Goal: Transaction & Acquisition: Purchase product/service

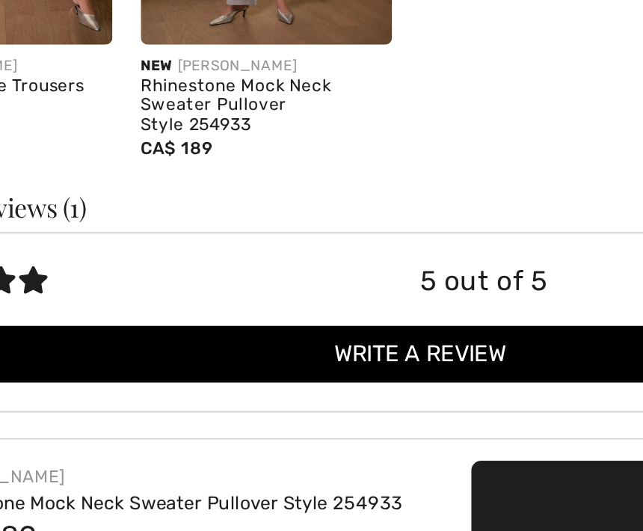
scroll to position [1808, 0]
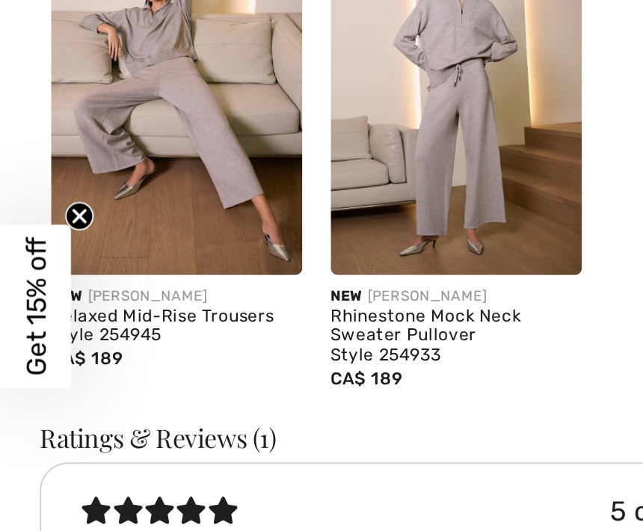
click at [122, 96] on img at bounding box center [93, 149] width 132 height 199
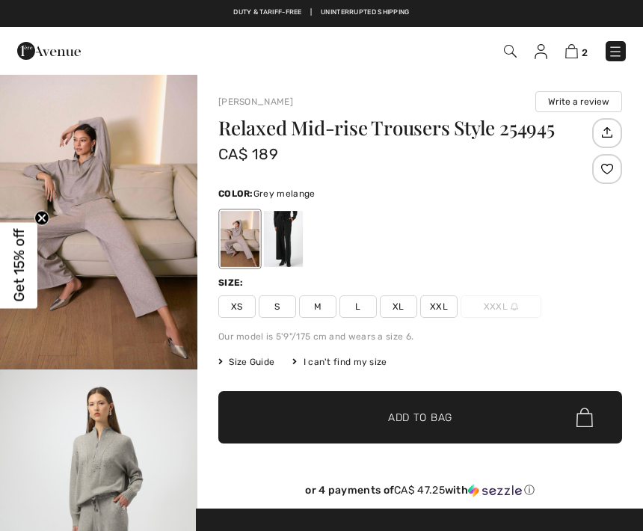
checkbox input "true"
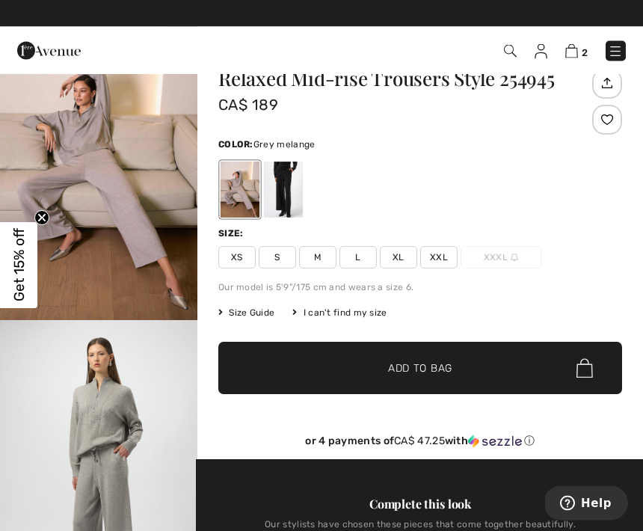
scroll to position [49, 0]
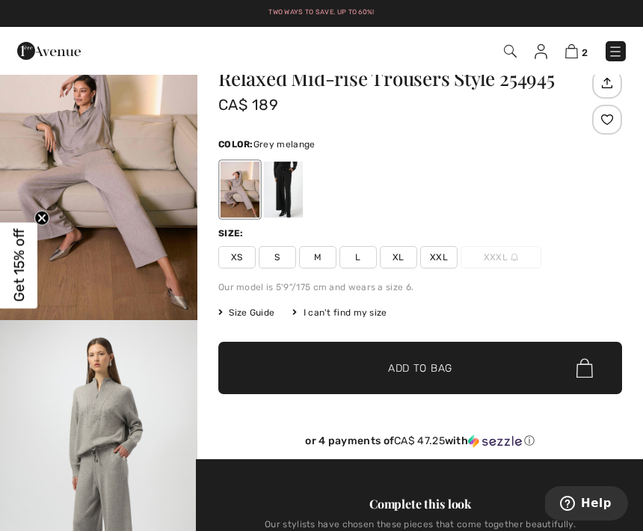
click at [405, 75] on h1 "Relaxed Mid-rise Trousers Style 254945" at bounding box center [403, 78] width 370 height 19
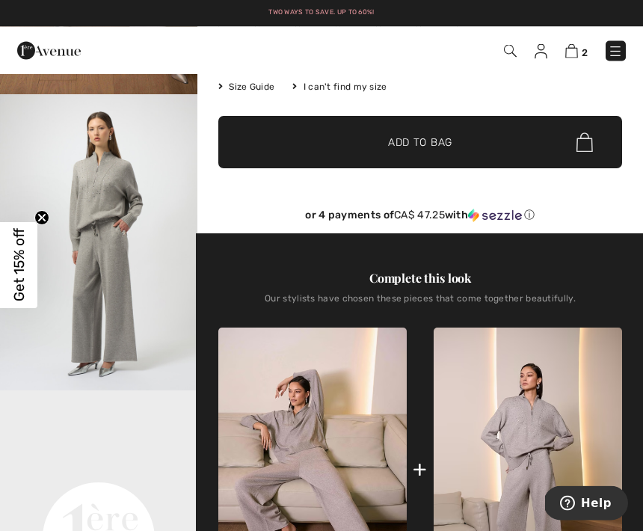
scroll to position [275, 0]
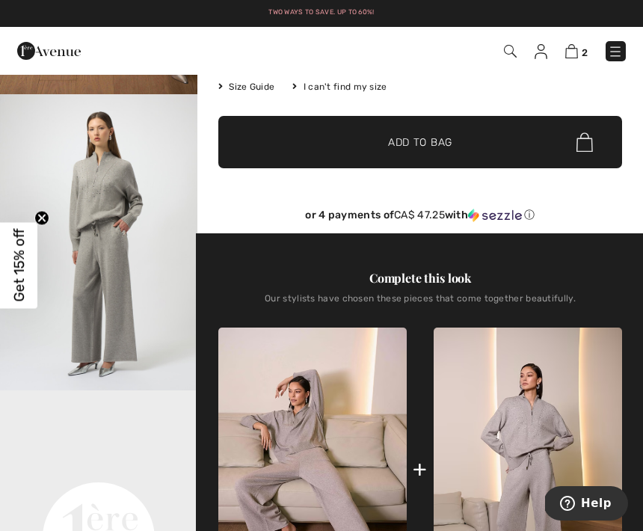
click at [105, 336] on img "2 / 7" at bounding box center [98, 242] width 197 height 296
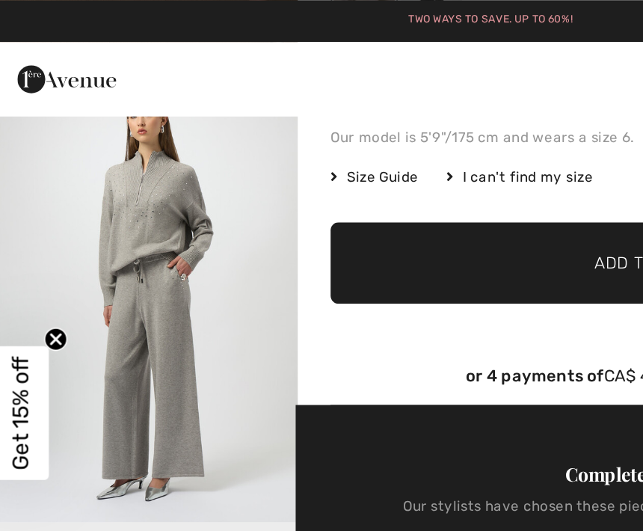
scroll to position [248, 0]
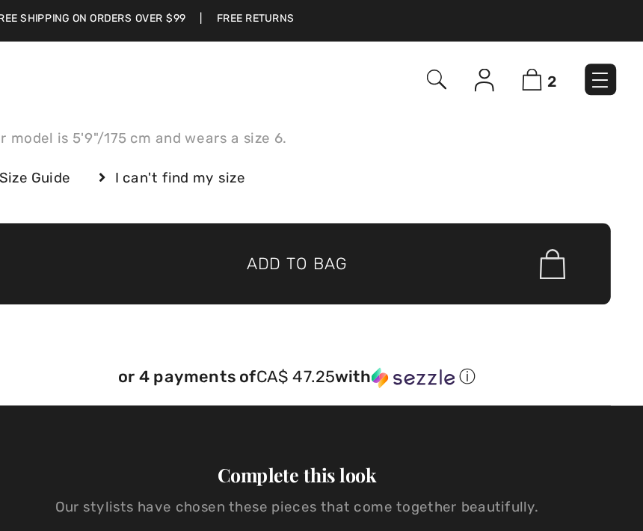
click at [565, 53] on img at bounding box center [571, 51] width 13 height 14
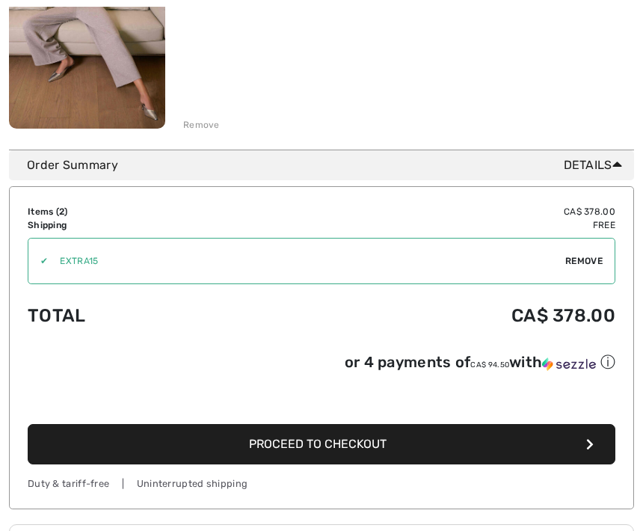
scroll to position [583, 0]
click at [345, 446] on span "Proceed to Checkout" at bounding box center [318, 444] width 138 height 14
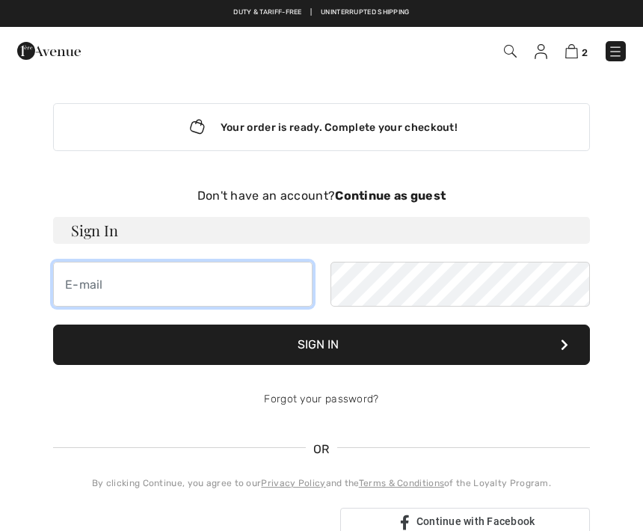
click at [101, 281] on input "email" at bounding box center [183, 284] width 260 height 45
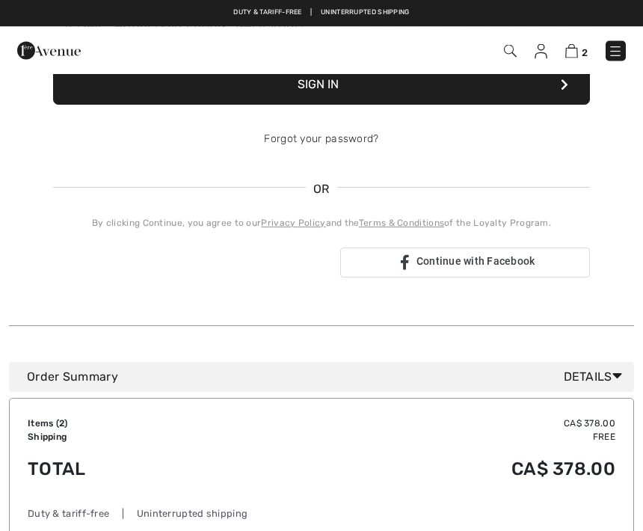
scroll to position [260, 0]
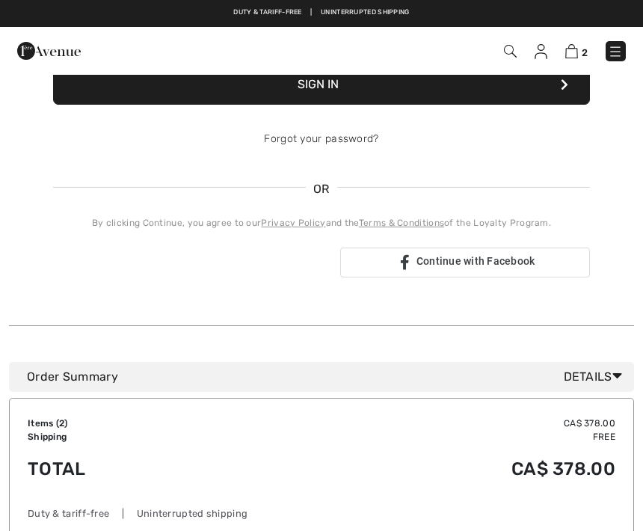
type input "[EMAIL_ADDRESS][PERSON_NAME][DOMAIN_NAME]"
click at [623, 377] on span "Details" at bounding box center [596, 377] width 64 height 18
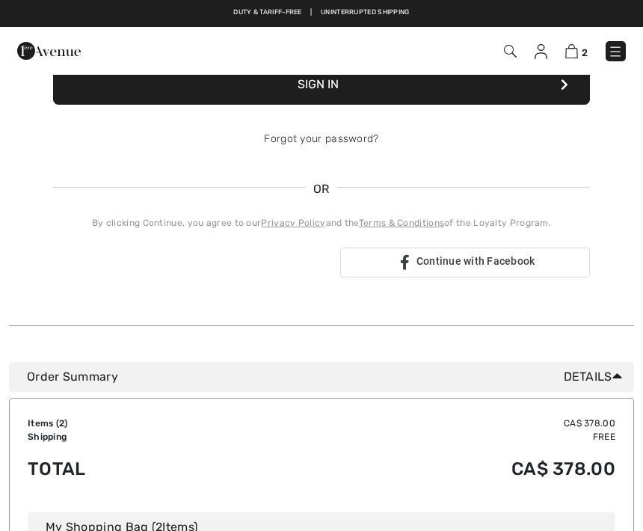
click at [613, 376] on icon at bounding box center [618, 376] width 10 height 16
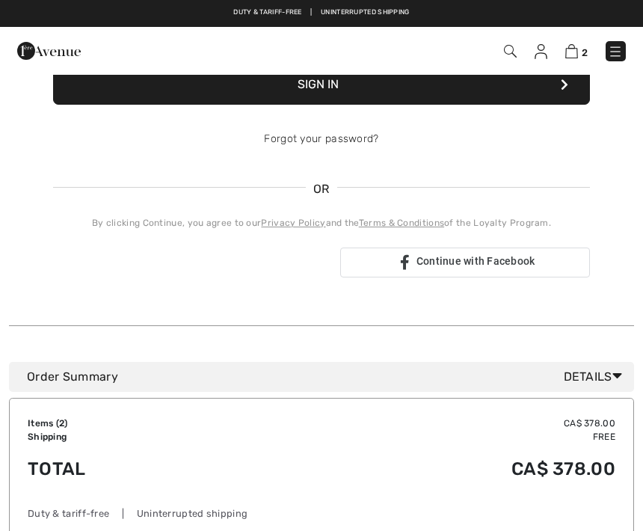
click at [445, 388] on div "Order Summary Details" at bounding box center [321, 377] width 625 height 30
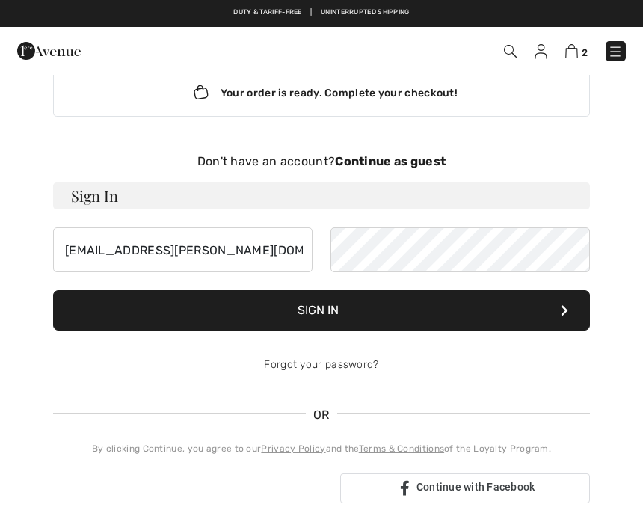
scroll to position [32, 0]
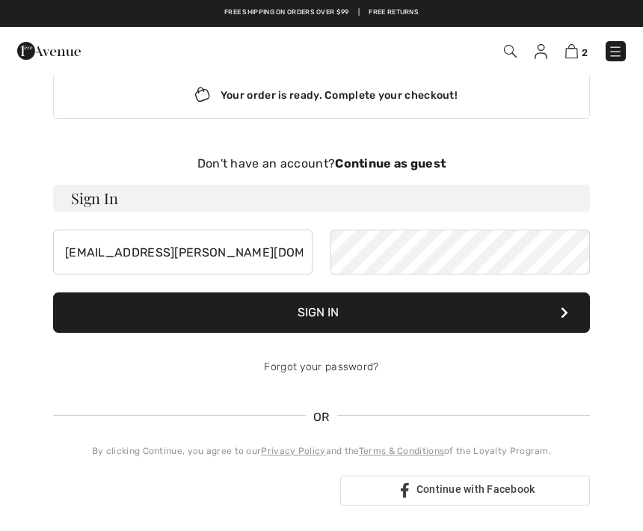
click at [429, 155] on div "Don't have an account? Continue as guest" at bounding box center [321, 164] width 537 height 18
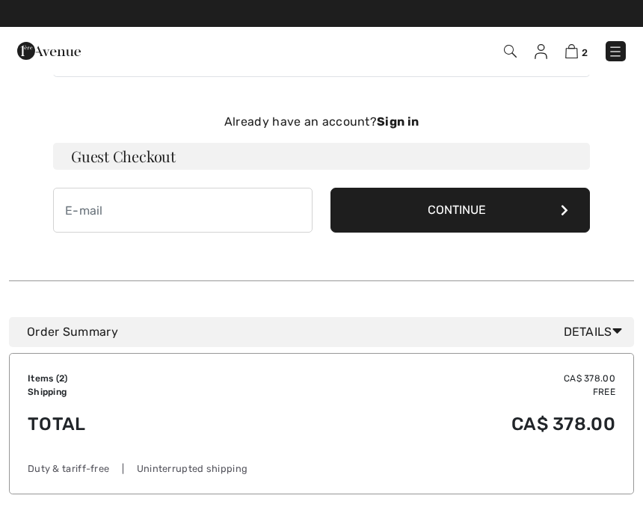
scroll to position [73, 0]
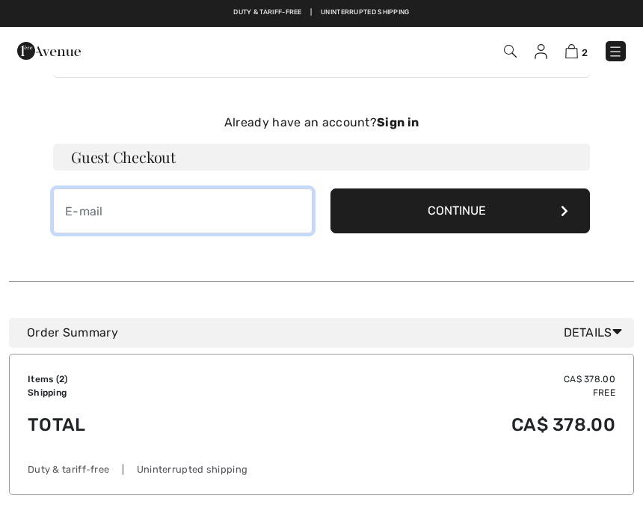
click at [85, 209] on input "email" at bounding box center [183, 210] width 260 height 45
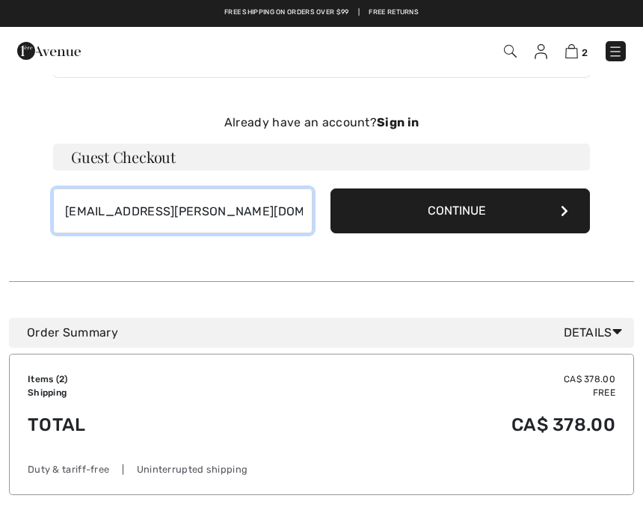
type input "[EMAIL_ADDRESS][PERSON_NAME][DOMAIN_NAME]"
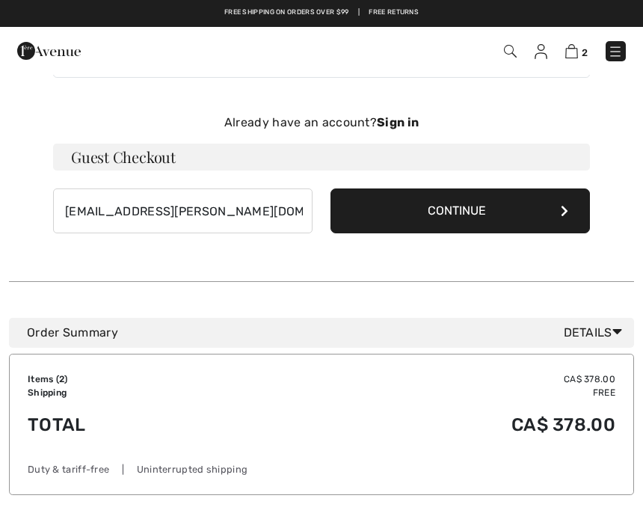
click at [549, 221] on button "Continue" at bounding box center [461, 210] width 260 height 45
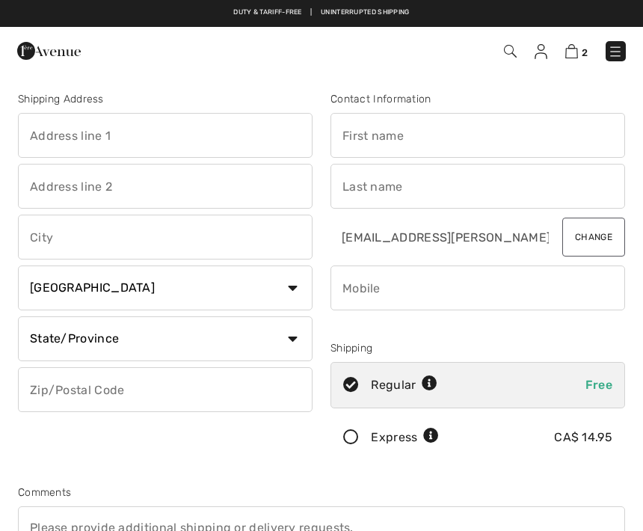
click at [54, 126] on input "text" at bounding box center [165, 135] width 295 height 45
type input "[STREET_ADDRESS][PERSON_NAME]"
click at [60, 188] on input "text" at bounding box center [165, 186] width 295 height 45
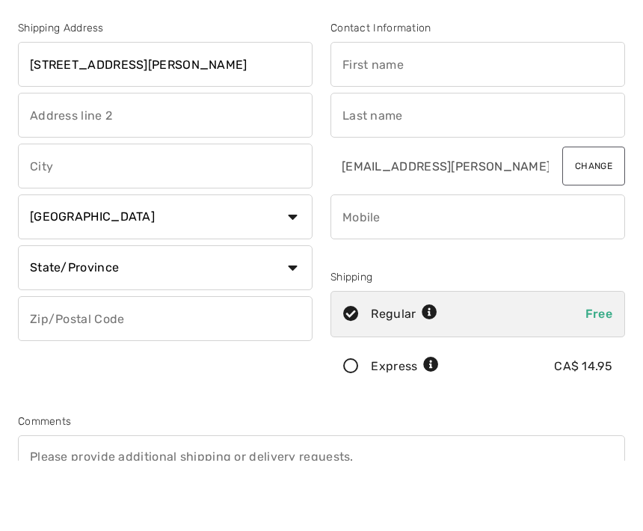
click at [51, 215] on input "text" at bounding box center [165, 237] width 295 height 45
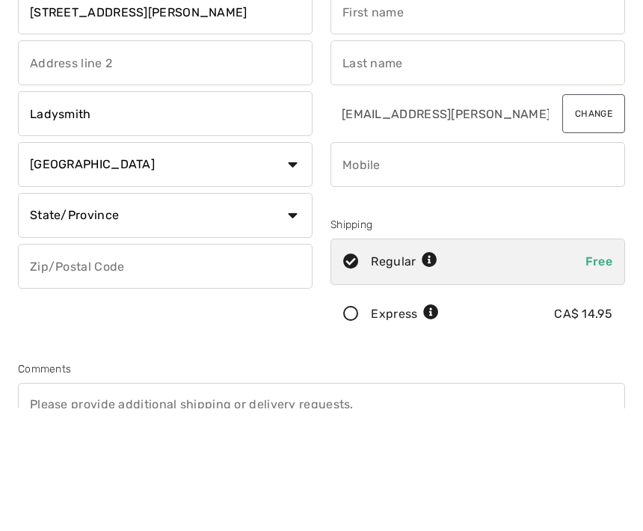
type input "Ladysmith"
click at [294, 316] on select "State/Province Alberta British Columbia Manitoba New Brunswick Newfoundland and…" at bounding box center [165, 338] width 295 height 45
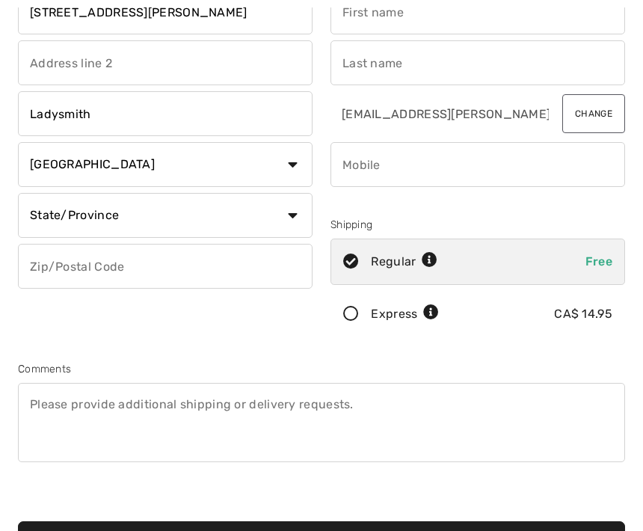
select select "BC"
click at [76, 267] on input "text" at bounding box center [165, 266] width 295 height 45
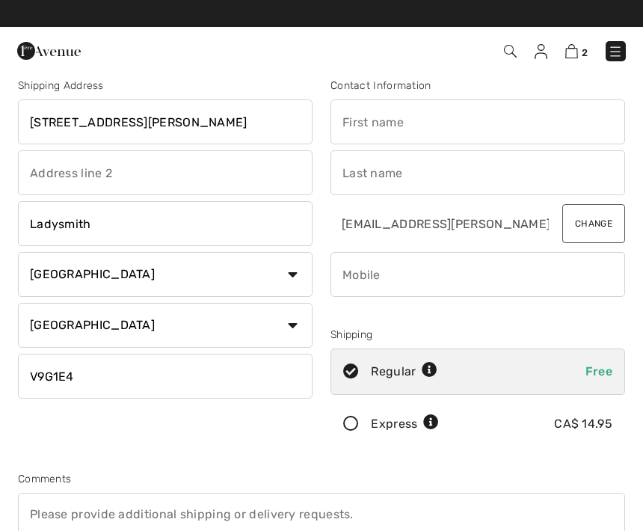
scroll to position [4, 0]
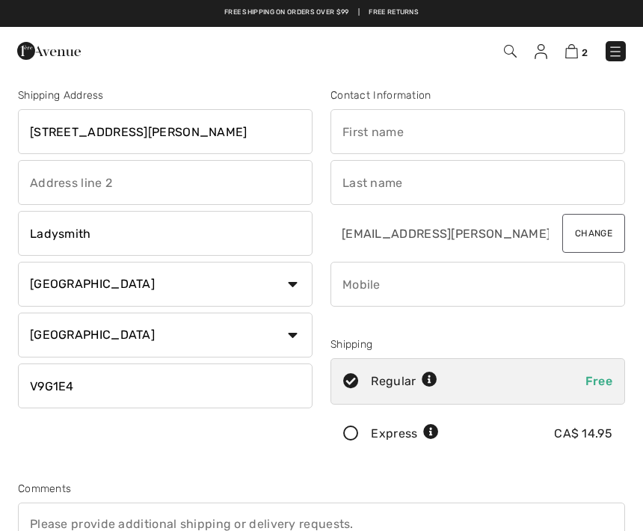
type input "V9G1E4"
click at [394, 140] on input "text" at bounding box center [478, 131] width 295 height 45
type input "Marie"
click at [366, 179] on input "text" at bounding box center [478, 182] width 295 height 45
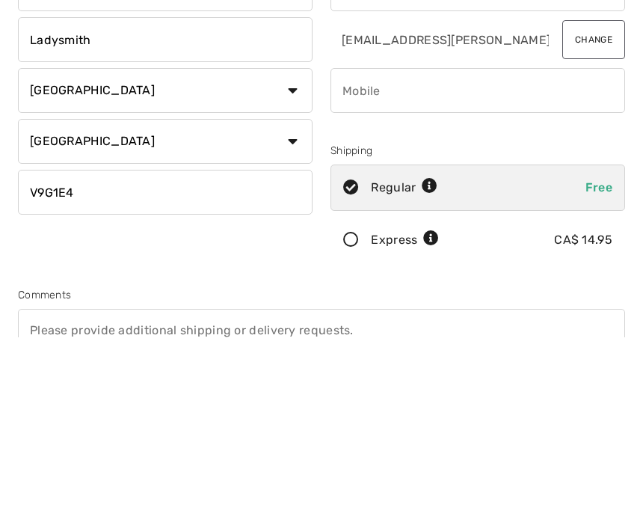
type input "Morissette"
click at [567, 358] on div "Regular Free" at bounding box center [478, 381] width 295 height 46
radio input "true"
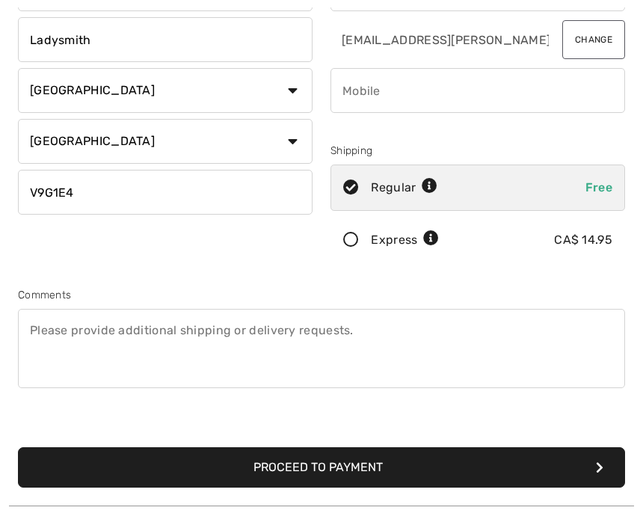
click at [56, 334] on textarea at bounding box center [321, 348] width 607 height 79
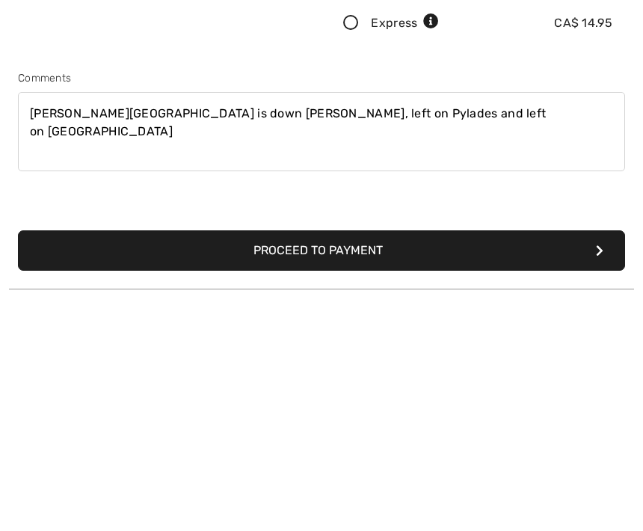
click at [417, 309] on textarea "Ingram road east is down Decourcy, left on Pylades and left on Kngram rd east" at bounding box center [321, 348] width 607 height 79
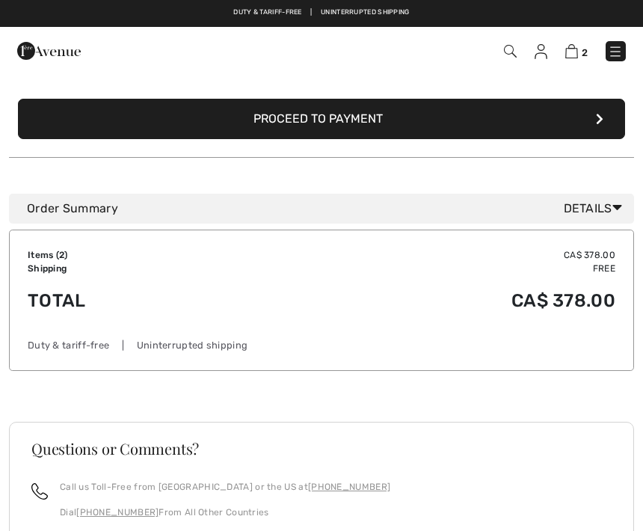
scroll to position [540, 0]
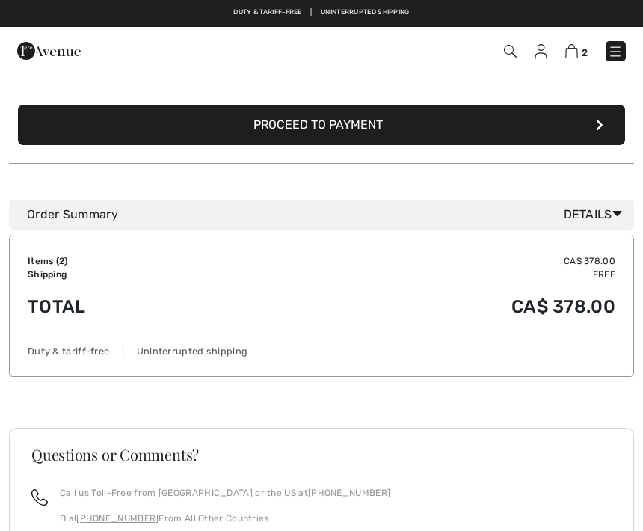
type textarea "[PERSON_NAME][GEOGRAPHIC_DATA] is down [PERSON_NAME], left on Pylades and left …"
click at [378, 122] on button "Proceed to Payment" at bounding box center [321, 125] width 607 height 40
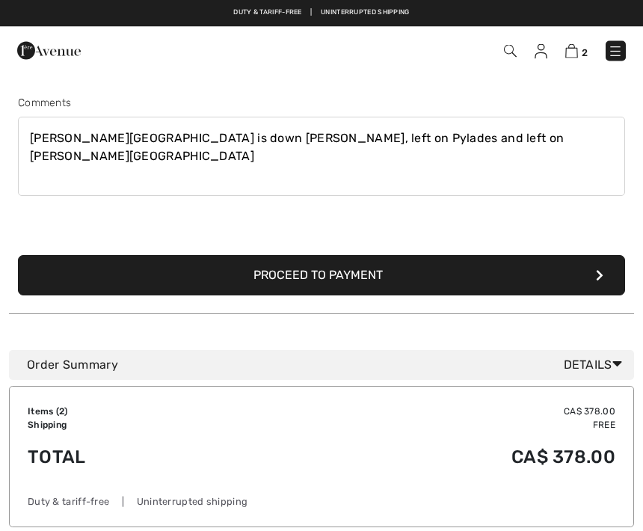
scroll to position [158, 0]
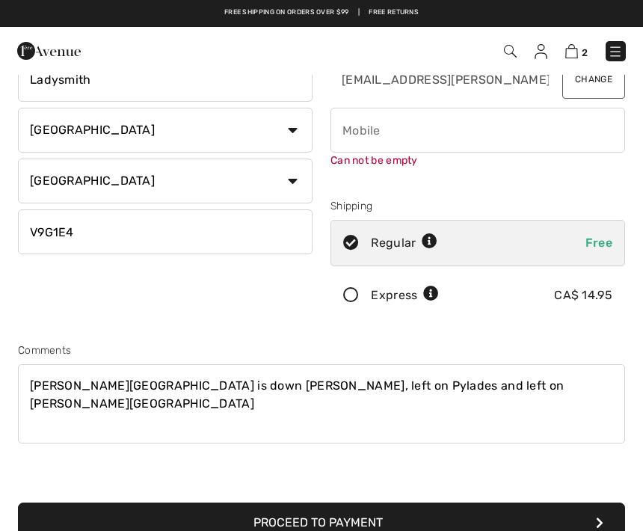
click at [386, 135] on input "phone" at bounding box center [478, 130] width 295 height 45
type input "D"
type input "O"
type input "N"
type input "T"
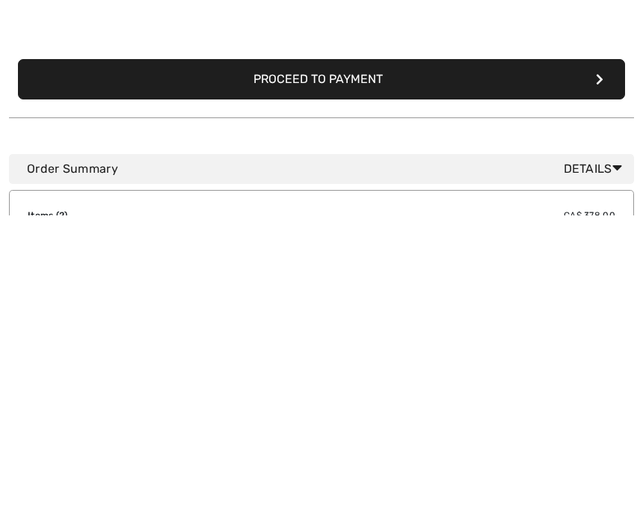
type input "2507220062"
click at [352, 375] on button "Proceed to Payment" at bounding box center [321, 395] width 607 height 40
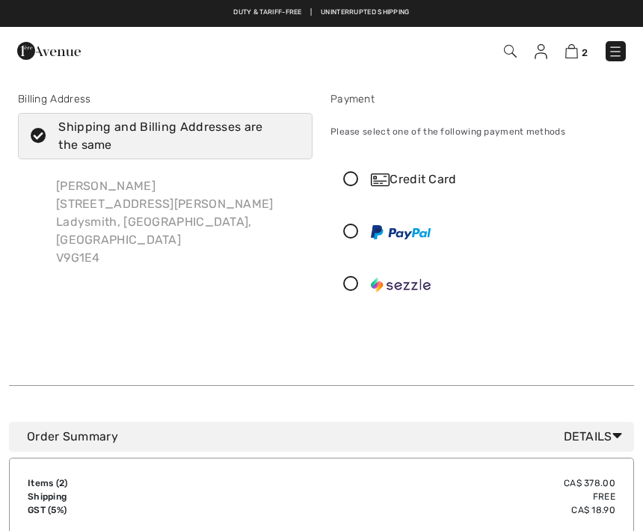
click at [352, 235] on icon at bounding box center [351, 232] width 40 height 16
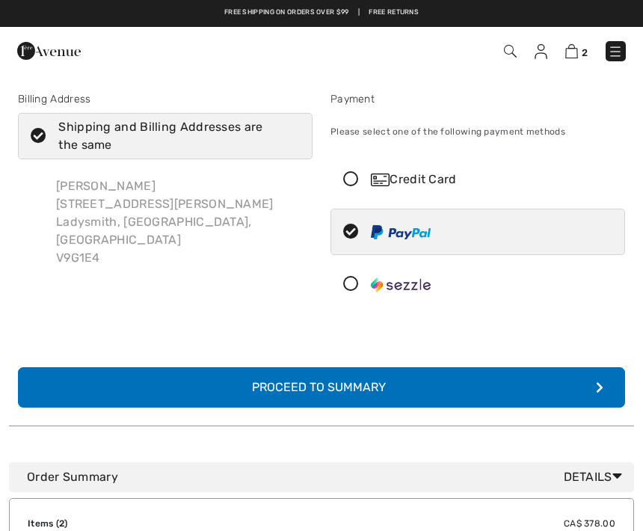
click at [587, 396] on button "Complete Your Order with PayPal Proceed to Summary" at bounding box center [321, 387] width 607 height 40
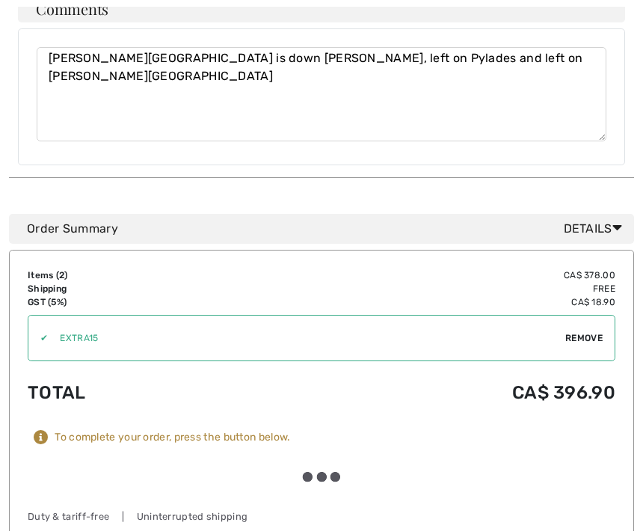
scroll to position [1198, 0]
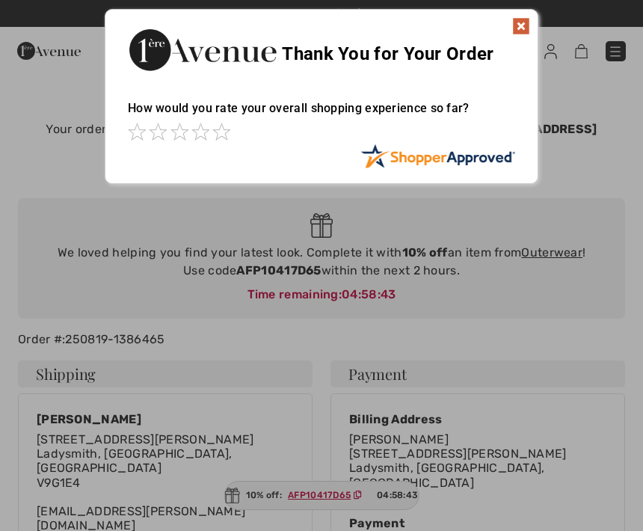
click at [523, 14] on div "Thank You for Your Order" at bounding box center [321, 48] width 432 height 76
click at [528, 29] on img at bounding box center [521, 26] width 18 height 18
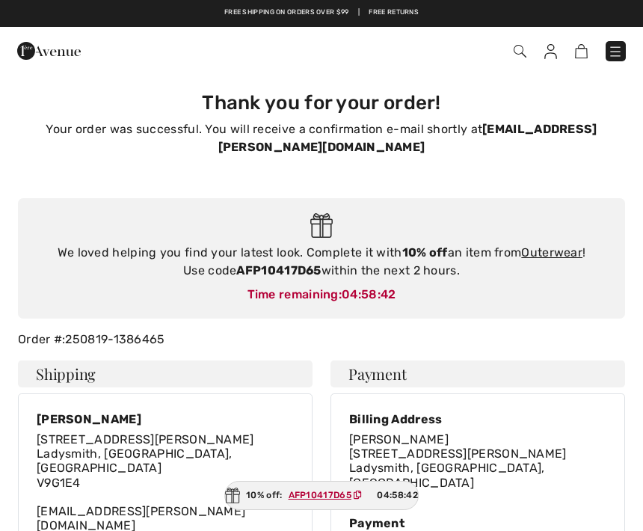
click at [526, 32] on div "Checkout" at bounding box center [321, 51] width 643 height 48
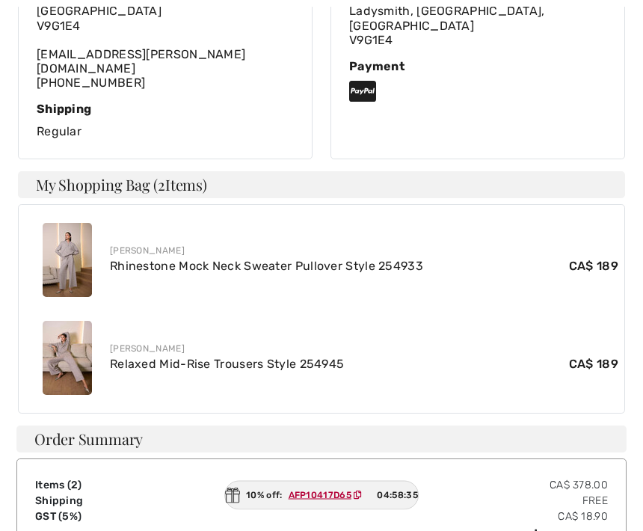
scroll to position [456, 0]
